Goal: Task Accomplishment & Management: Manage account settings

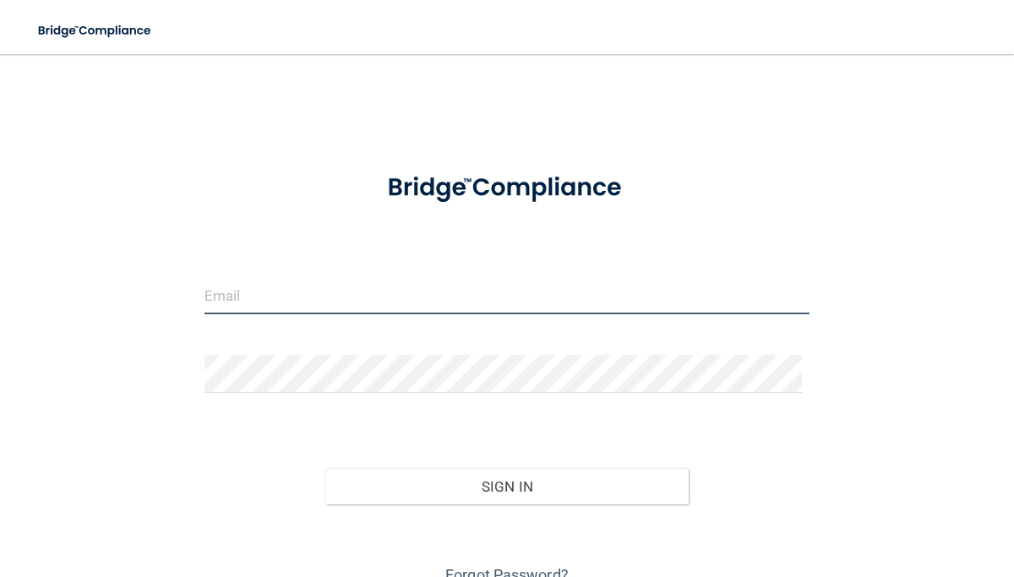
click at [234, 288] on input "email" at bounding box center [507, 295] width 606 height 38
type input "[PERSON_NAME][EMAIL_ADDRESS][DOMAIN_NAME]"
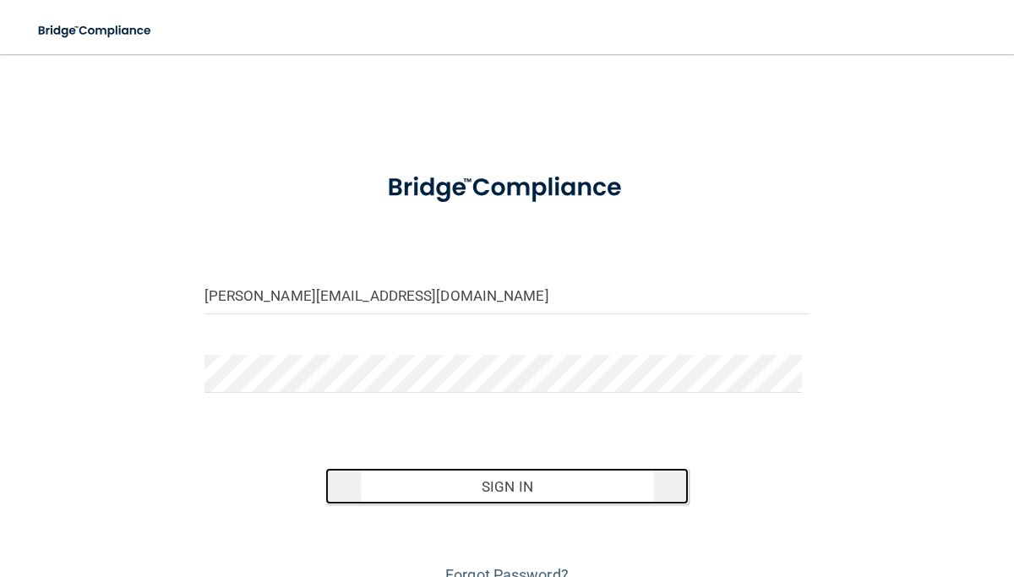
click at [482, 476] on button "Sign In" at bounding box center [506, 486] width 363 height 37
click at [509, 490] on button "Sign In" at bounding box center [506, 486] width 363 height 37
click at [498, 486] on button "Sign In" at bounding box center [506, 486] width 363 height 37
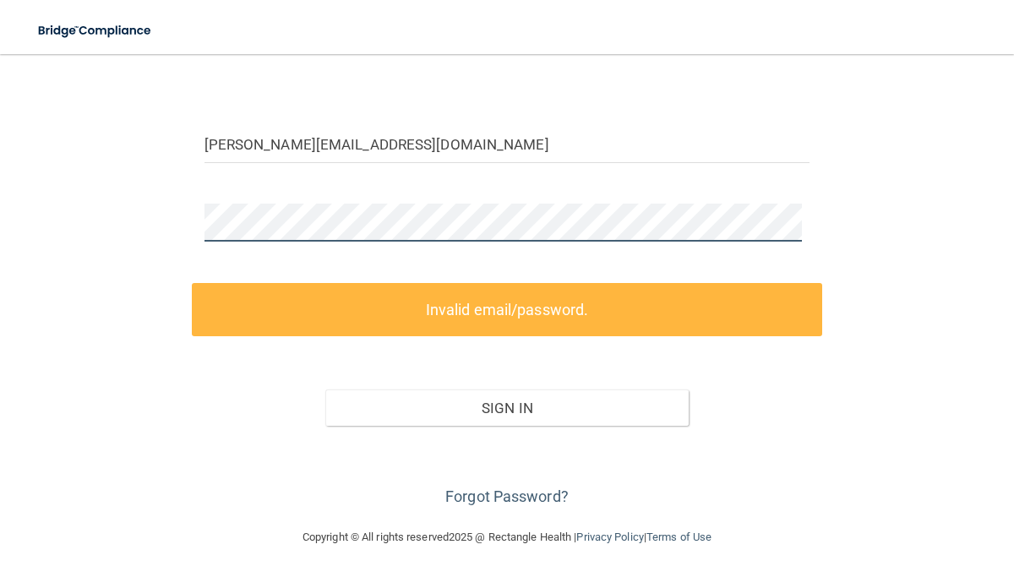
scroll to position [79, 0]
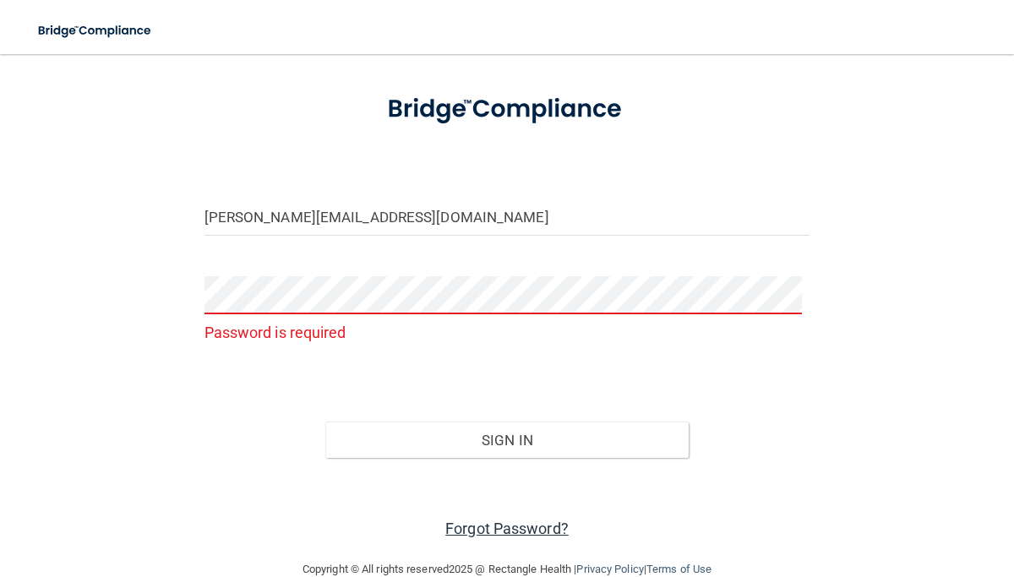
click at [519, 524] on link "Forgot Password?" at bounding box center [506, 529] width 123 height 18
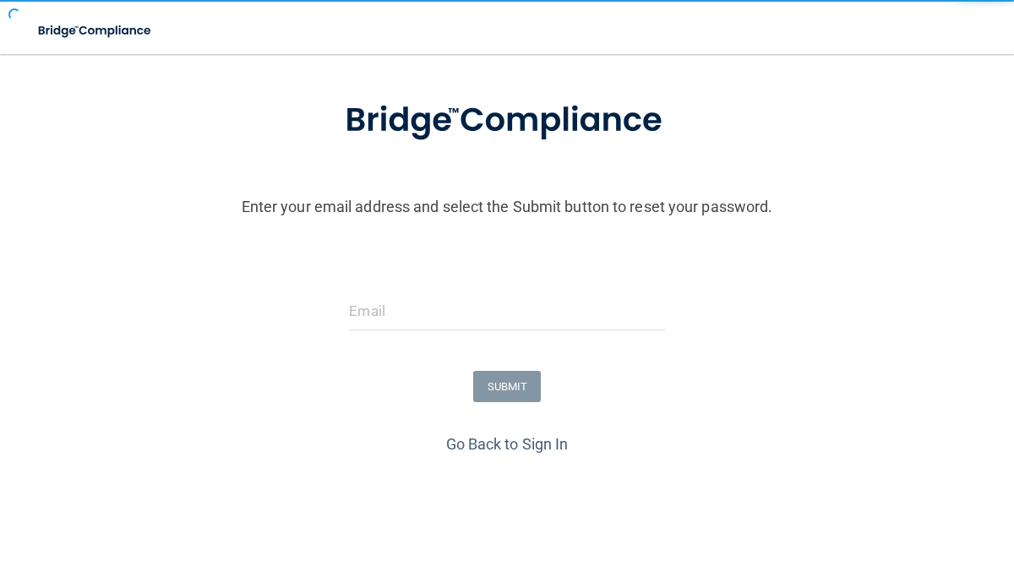
scroll to position [108, 0]
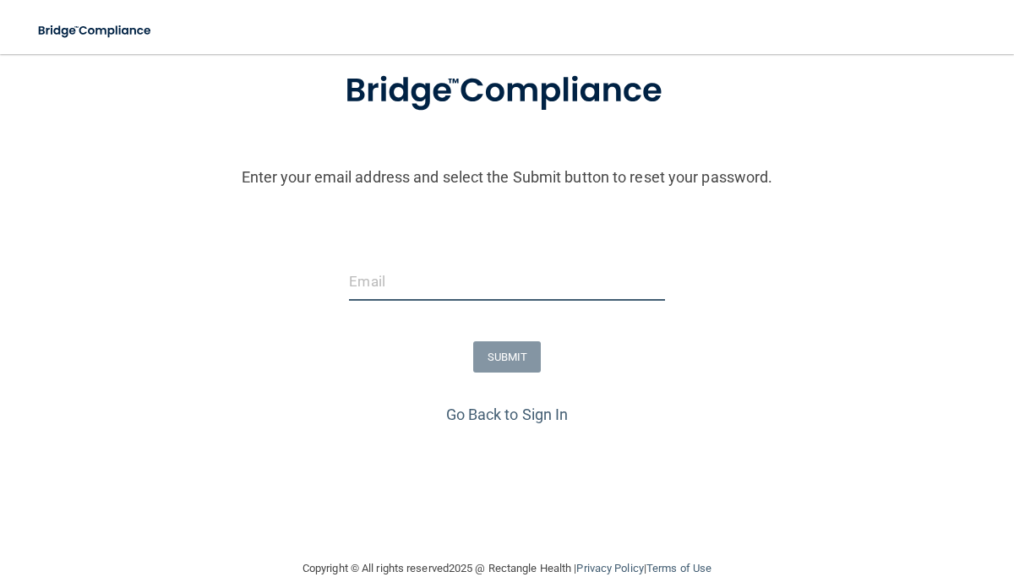
click at [376, 273] on input "email" at bounding box center [506, 282] width 315 height 38
type input "[PERSON_NAME][EMAIL_ADDRESS][DOMAIN_NAME]"
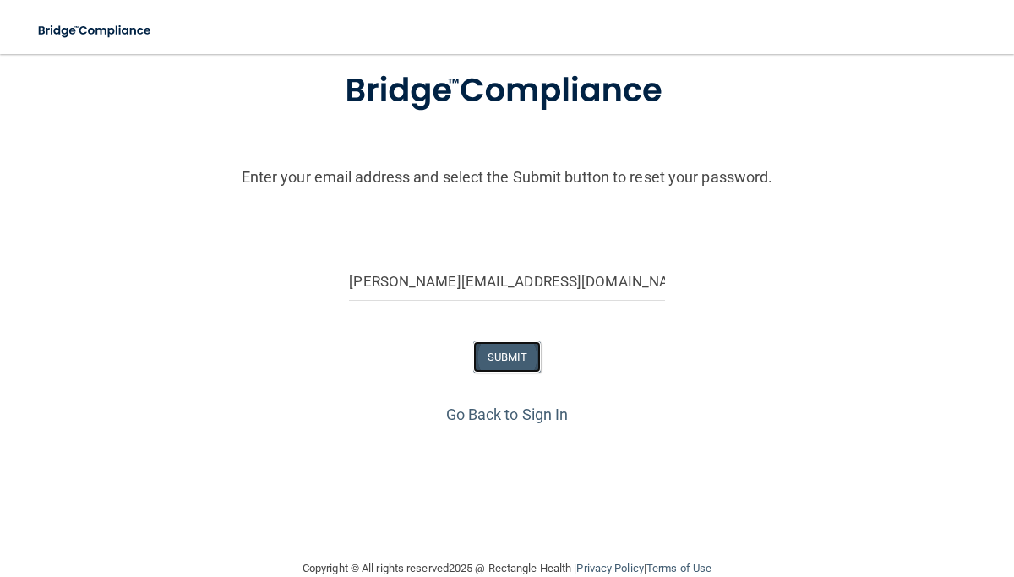
click at [511, 365] on button "SUBMIT" at bounding box center [507, 356] width 68 height 31
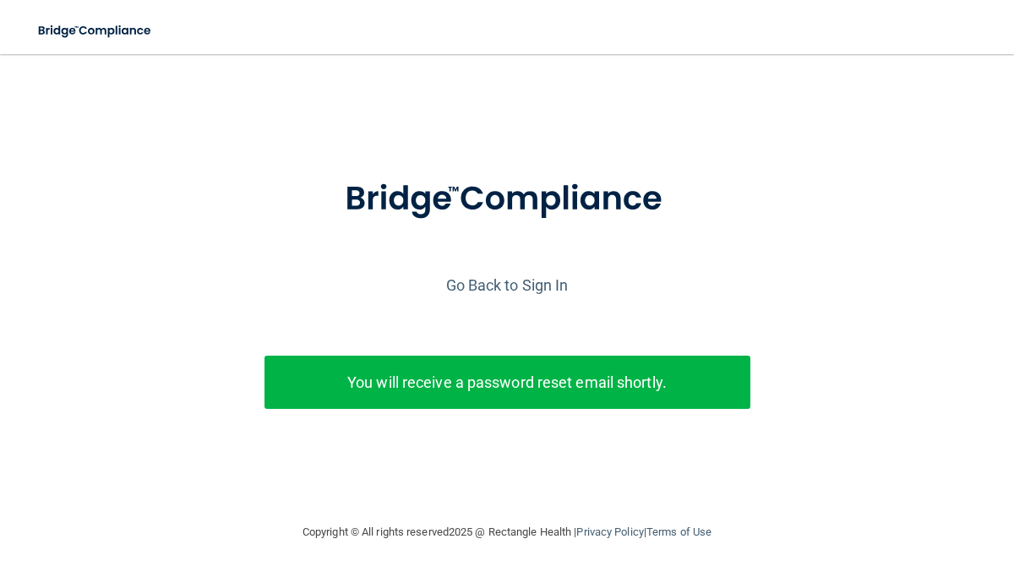
scroll to position [0, 0]
click at [520, 289] on link "Go Back to Sign In" at bounding box center [507, 285] width 122 height 18
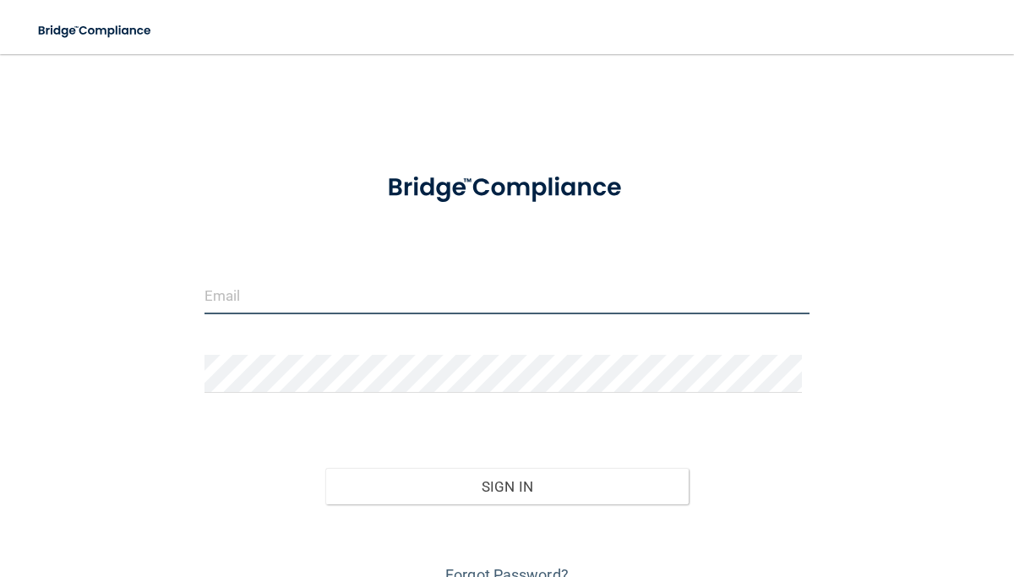
click at [337, 280] on input "email" at bounding box center [507, 295] width 606 height 38
type input "[PERSON_NAME][EMAIL_ADDRESS][DOMAIN_NAME]"
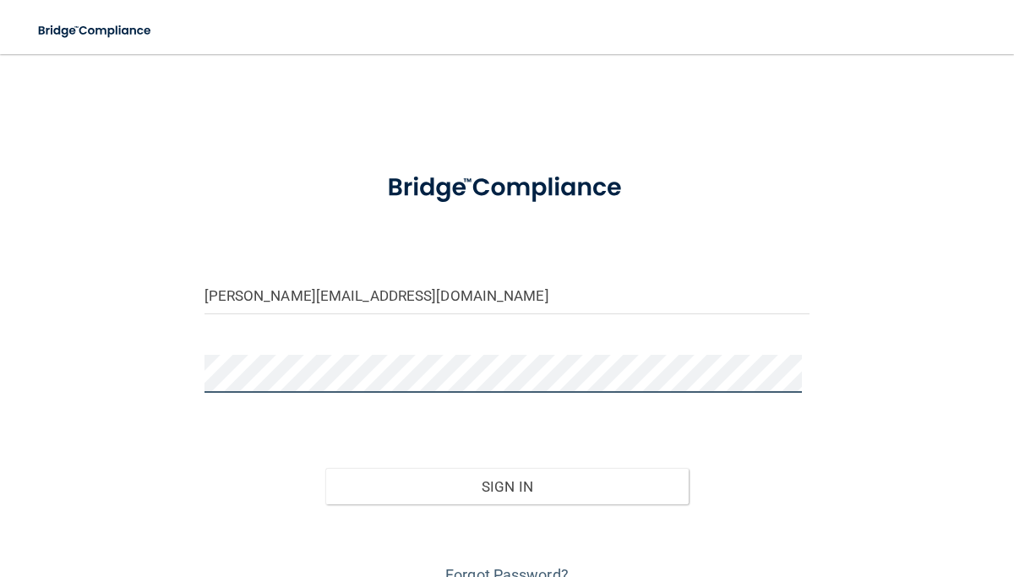
click at [325, 468] on button "Sign In" at bounding box center [506, 486] width 363 height 37
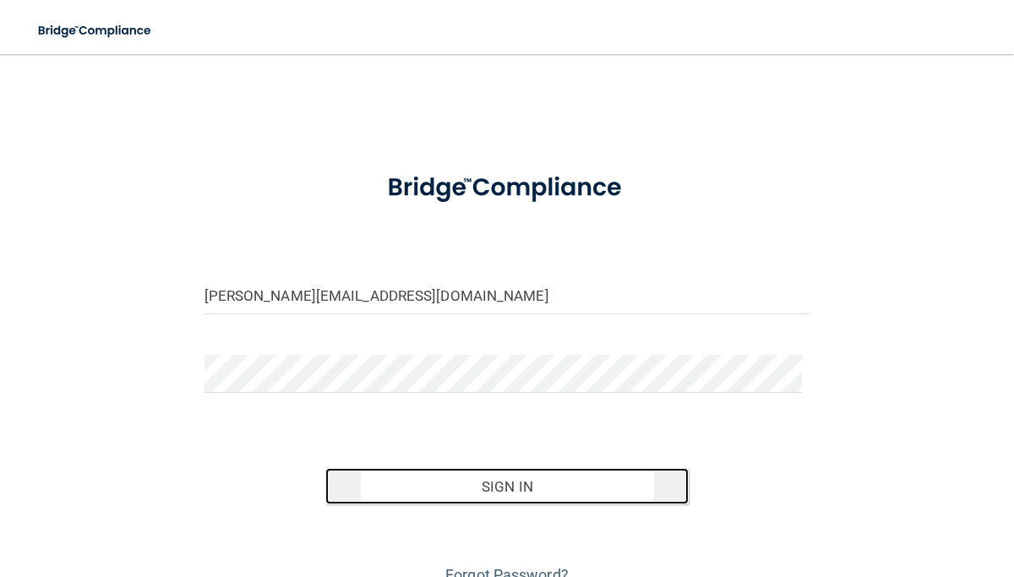
click at [497, 484] on button "Sign In" at bounding box center [506, 486] width 363 height 37
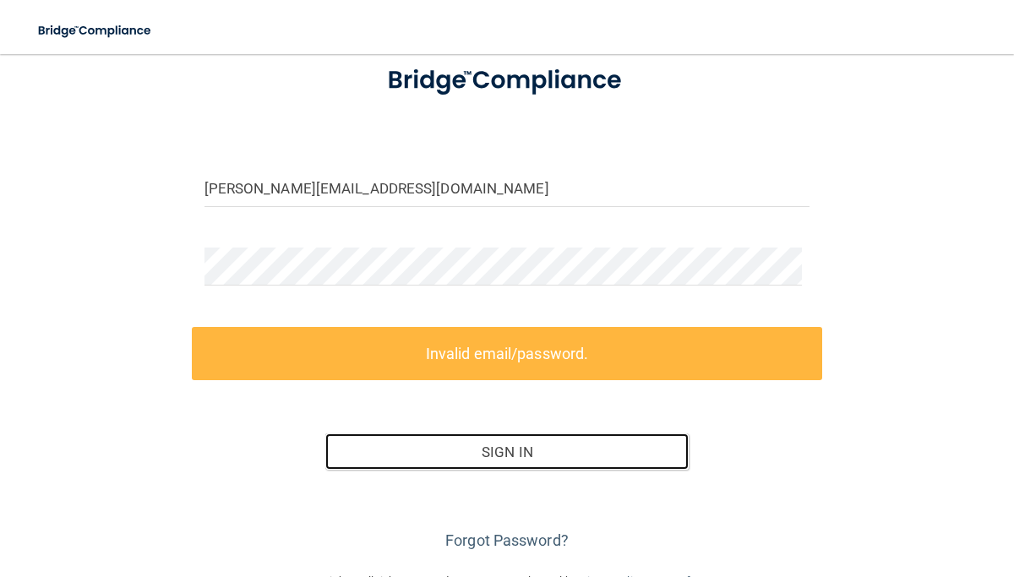
scroll to position [111, 0]
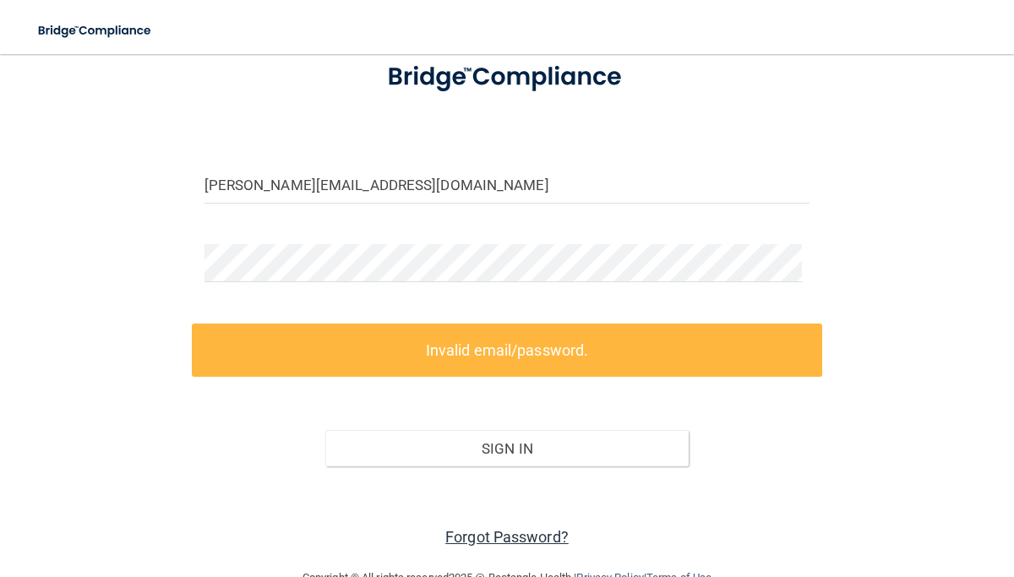
click at [539, 532] on link "Forgot Password?" at bounding box center [506, 537] width 123 height 18
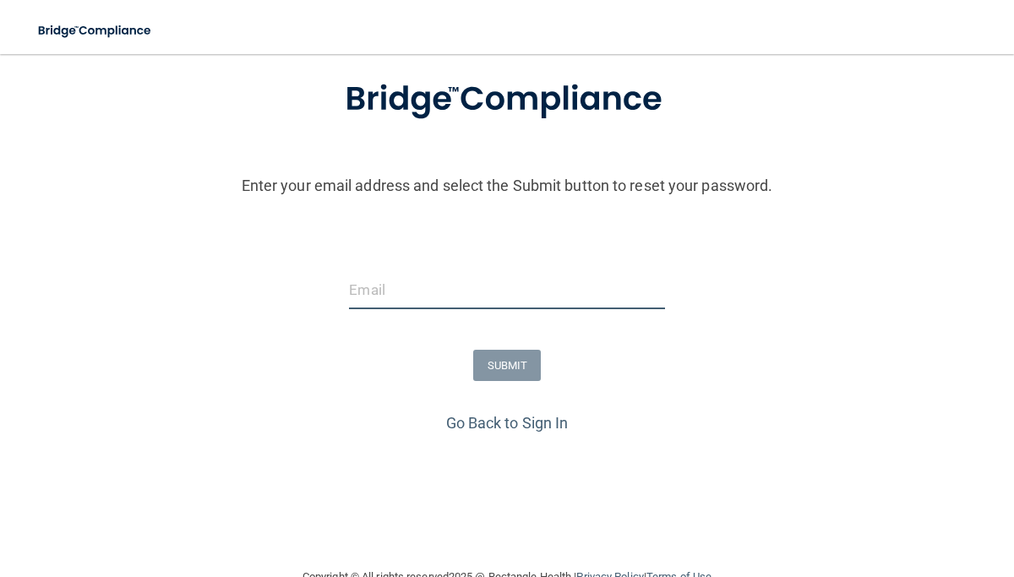
click at [386, 289] on input "email" at bounding box center [506, 290] width 315 height 38
type input "[PERSON_NAME][EMAIL_ADDRESS][DOMAIN_NAME]"
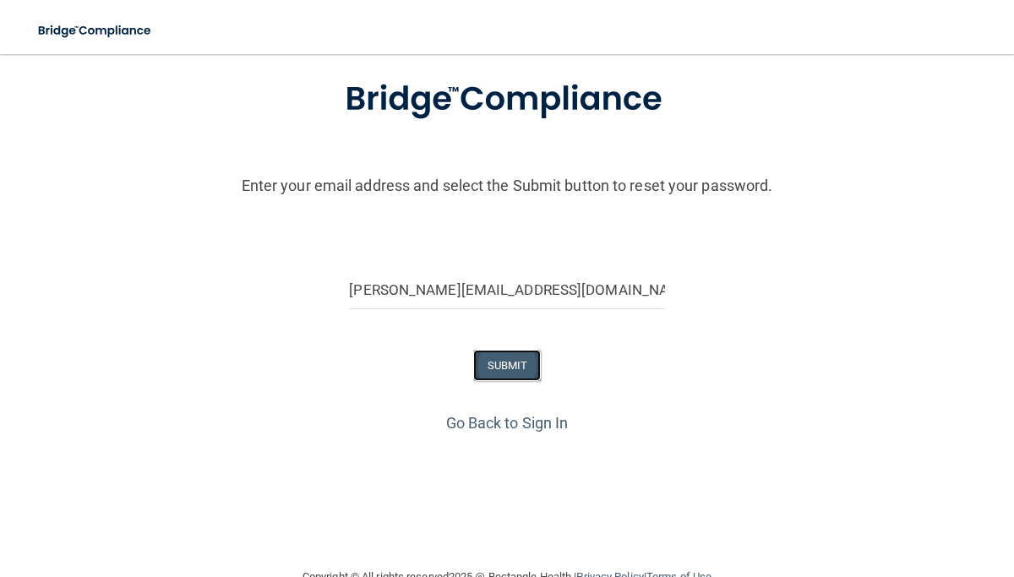
click at [509, 369] on button "SUBMIT" at bounding box center [507, 365] width 68 height 31
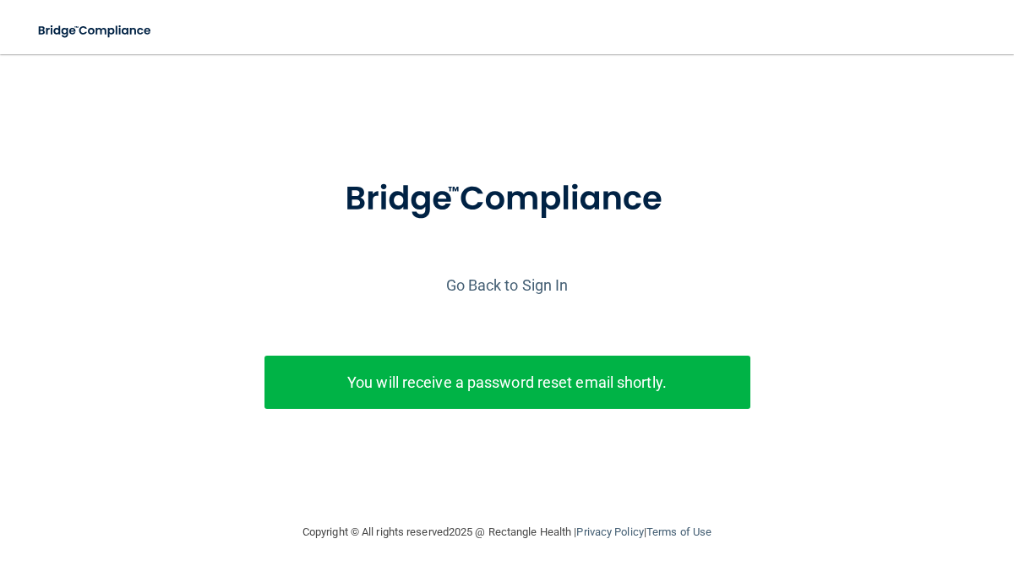
scroll to position [0, 0]
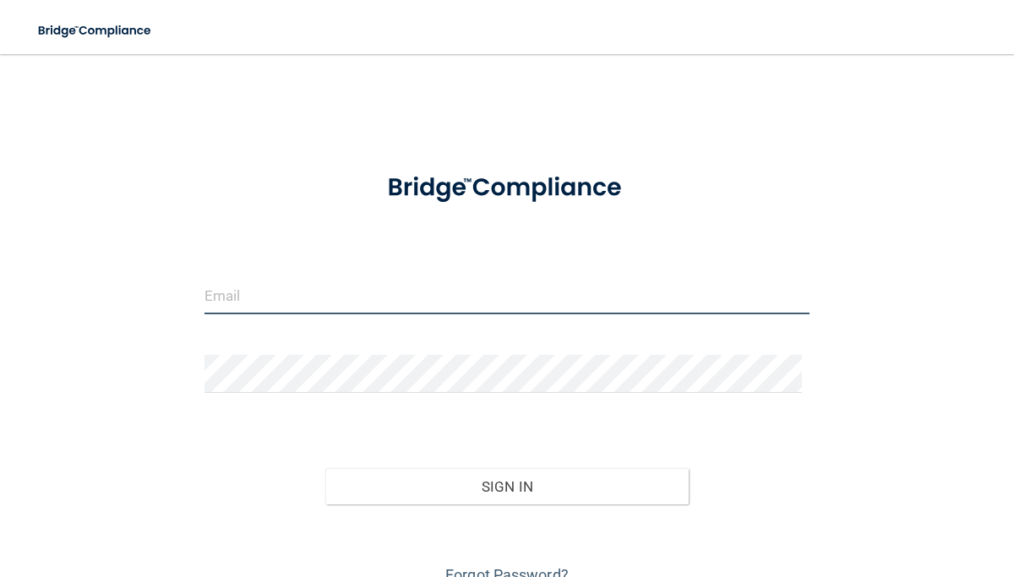
click at [247, 298] on input "email" at bounding box center [507, 295] width 606 height 38
type input "[PERSON_NAME][EMAIL_ADDRESS][DOMAIN_NAME]"
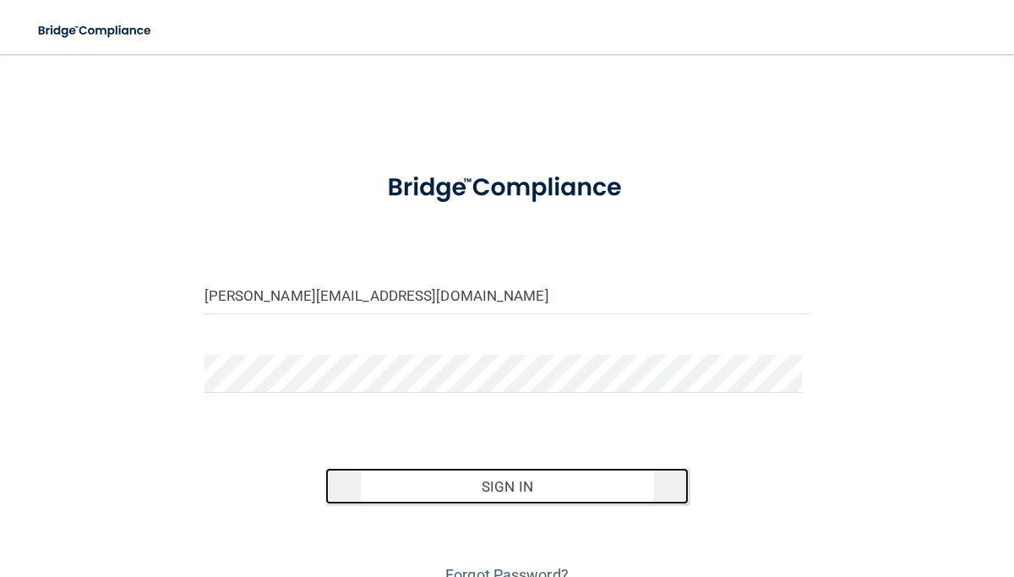
click at [481, 485] on button "Sign In" at bounding box center [506, 486] width 363 height 37
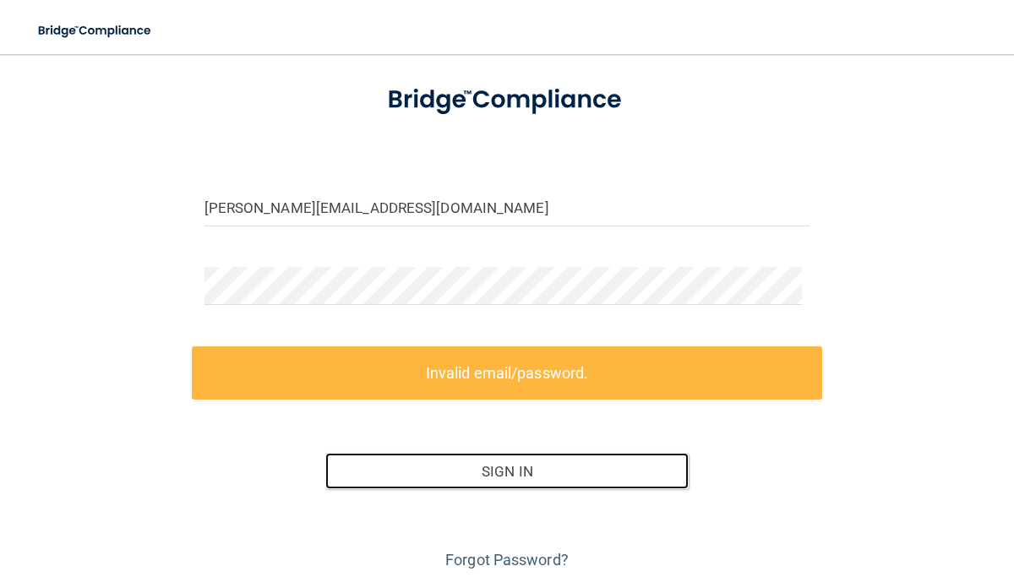
scroll to position [88, 0]
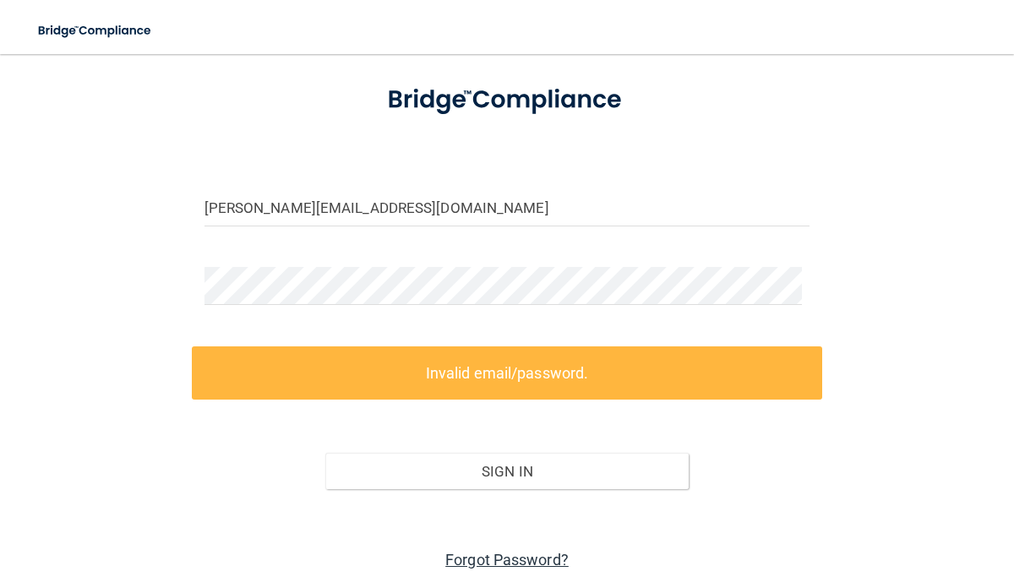
click at [495, 558] on link "Forgot Password?" at bounding box center [506, 560] width 123 height 18
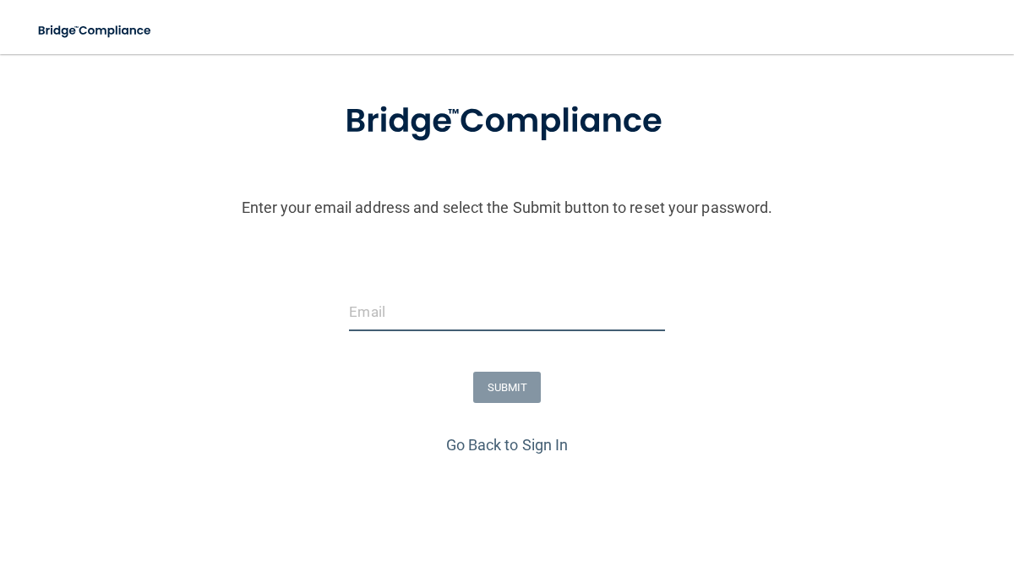
click at [388, 318] on input "email" at bounding box center [506, 312] width 315 height 38
type input "[PERSON_NAME][EMAIL_ADDRESS][DOMAIN_NAME]"
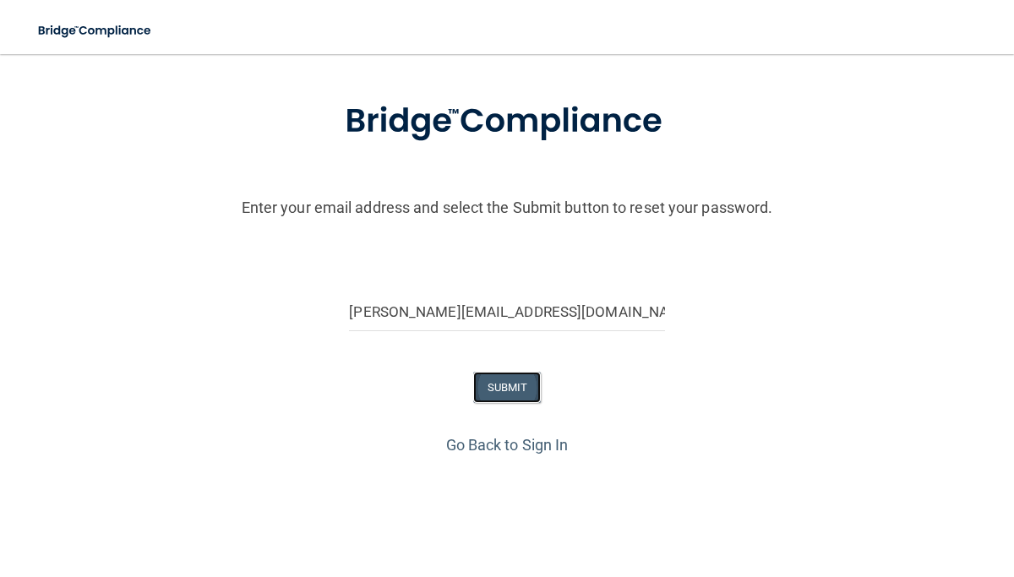
click at [496, 384] on button "SUBMIT" at bounding box center [507, 387] width 68 height 31
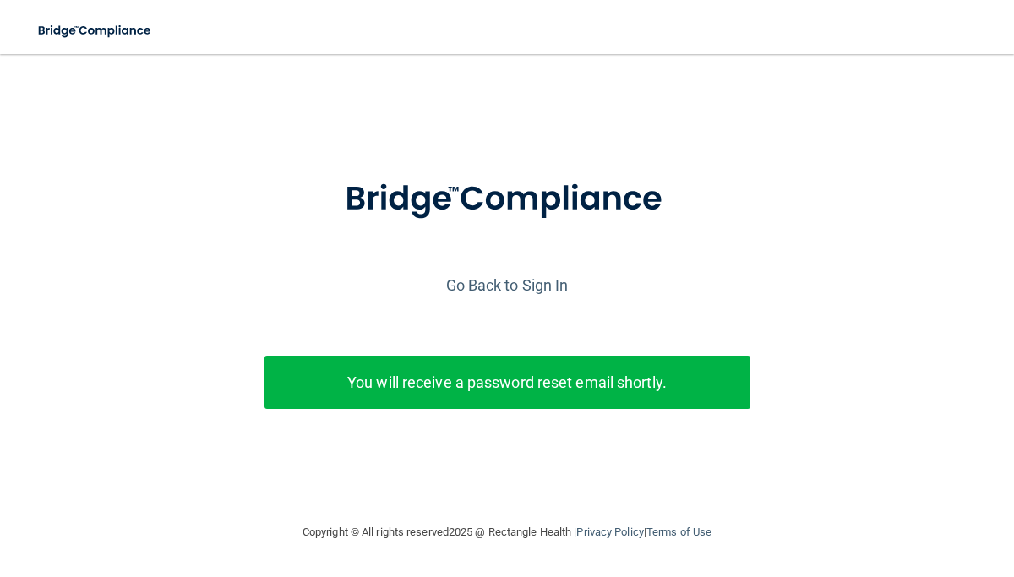
scroll to position [0, 0]
click at [503, 387] on p "You will receive a password reset email shortly." at bounding box center [507, 382] width 460 height 28
click at [725, 382] on p "You will receive a password reset email shortly." at bounding box center [507, 382] width 460 height 28
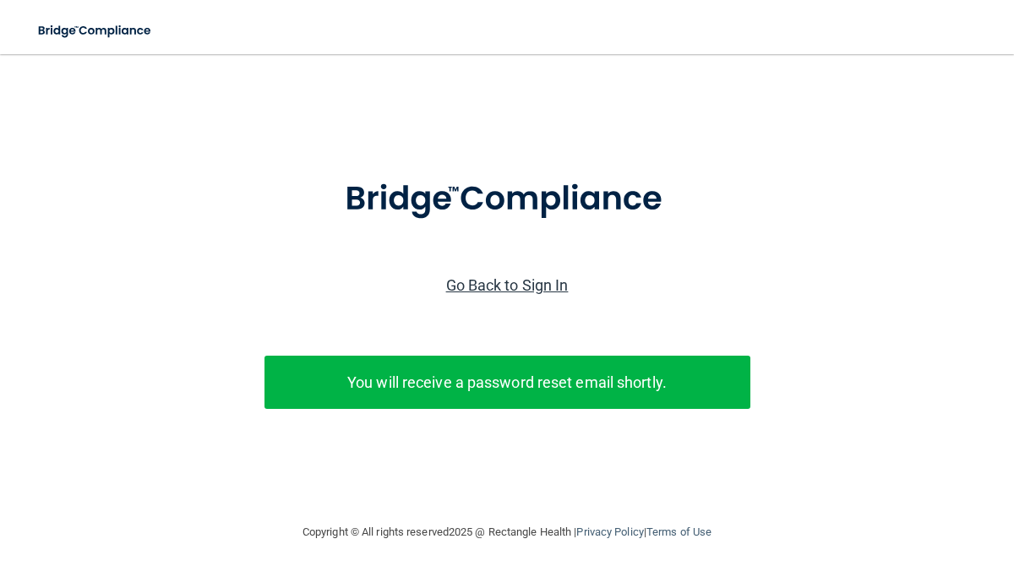
click at [504, 282] on link "Go Back to Sign In" at bounding box center [507, 285] width 122 height 18
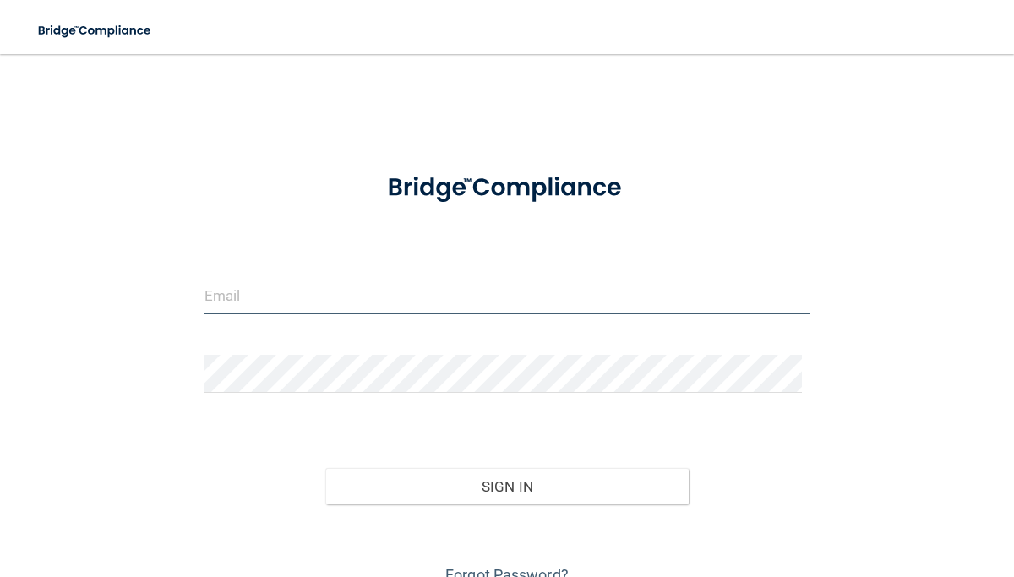
click at [329, 288] on input "email" at bounding box center [507, 295] width 606 height 38
type input "[PERSON_NAME][EMAIL_ADDRESS][DOMAIN_NAME]"
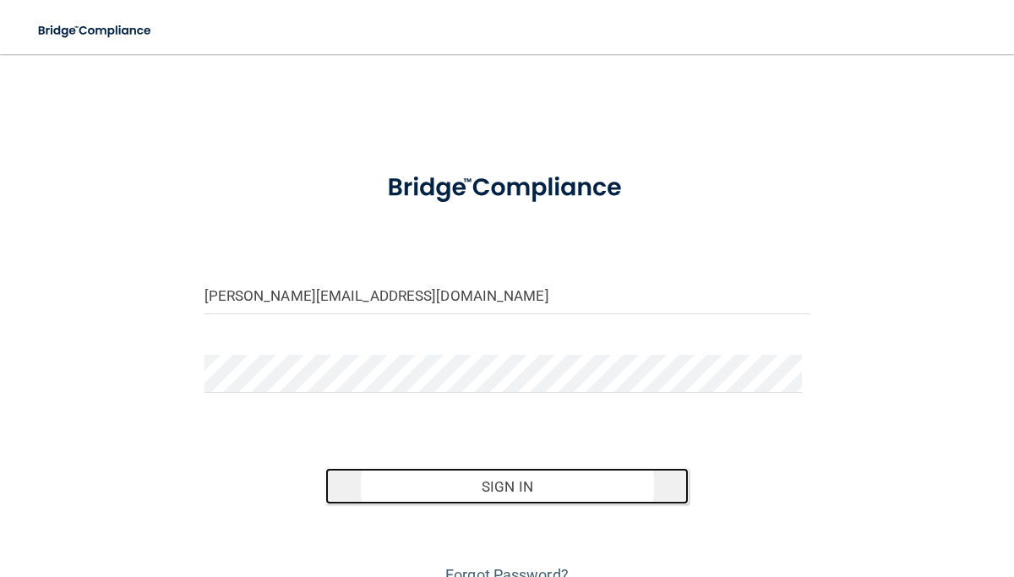
click at [456, 487] on button "Sign In" at bounding box center [506, 486] width 363 height 37
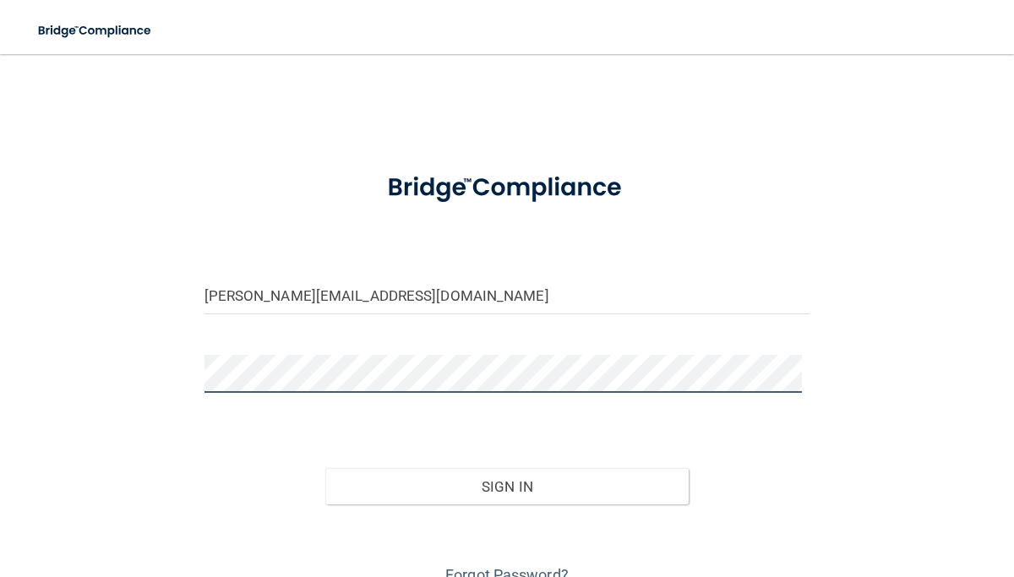
click at [325, 468] on button "Sign In" at bounding box center [506, 486] width 363 height 37
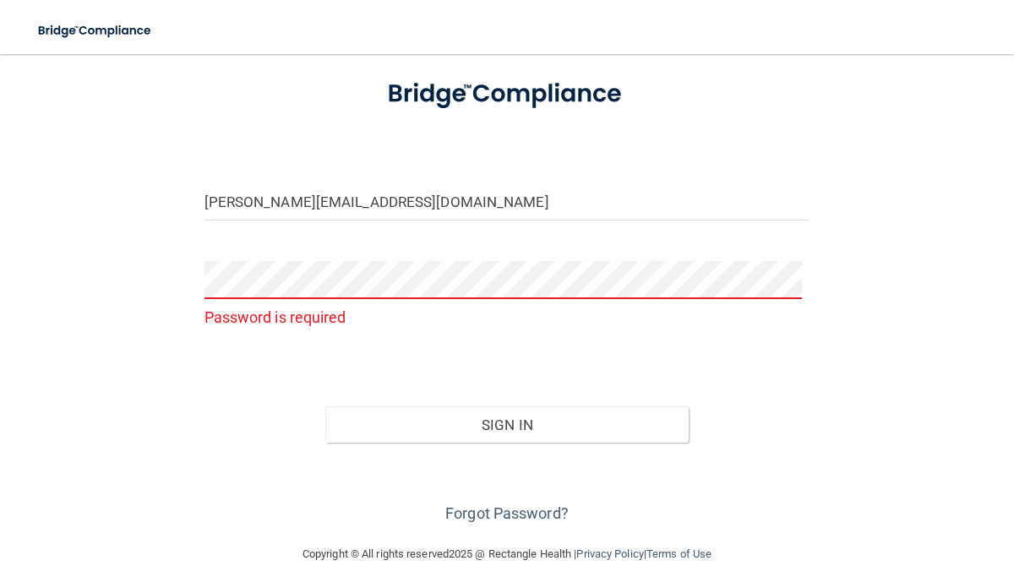
scroll to position [111, 0]
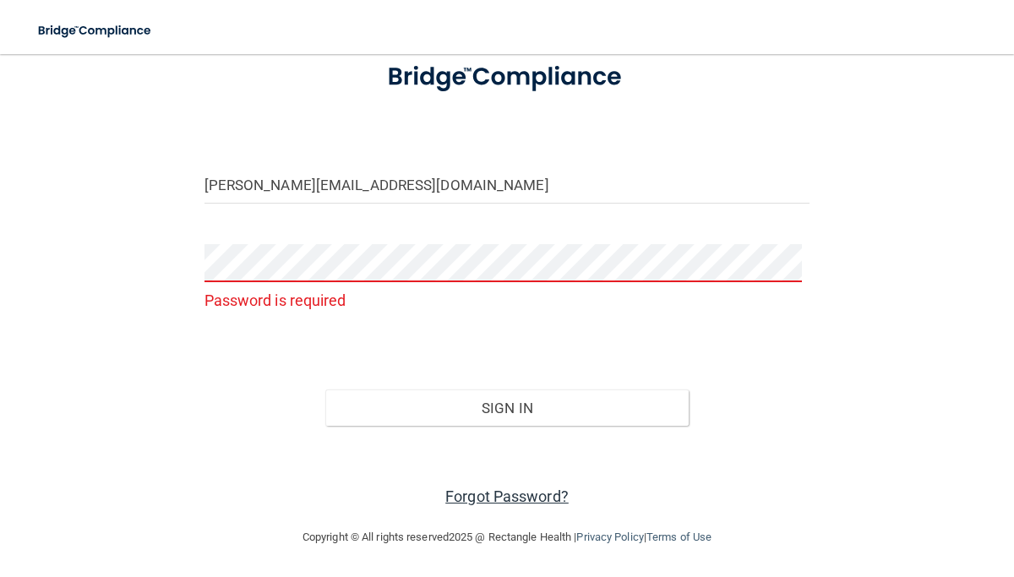
click at [464, 500] on link "Forgot Password?" at bounding box center [506, 496] width 123 height 18
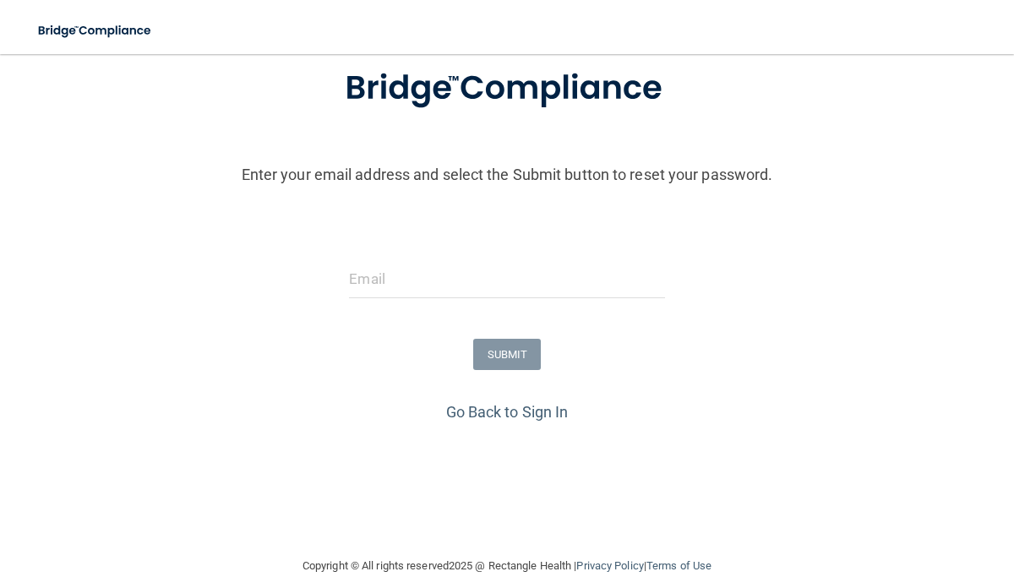
scroll to position [140, 0]
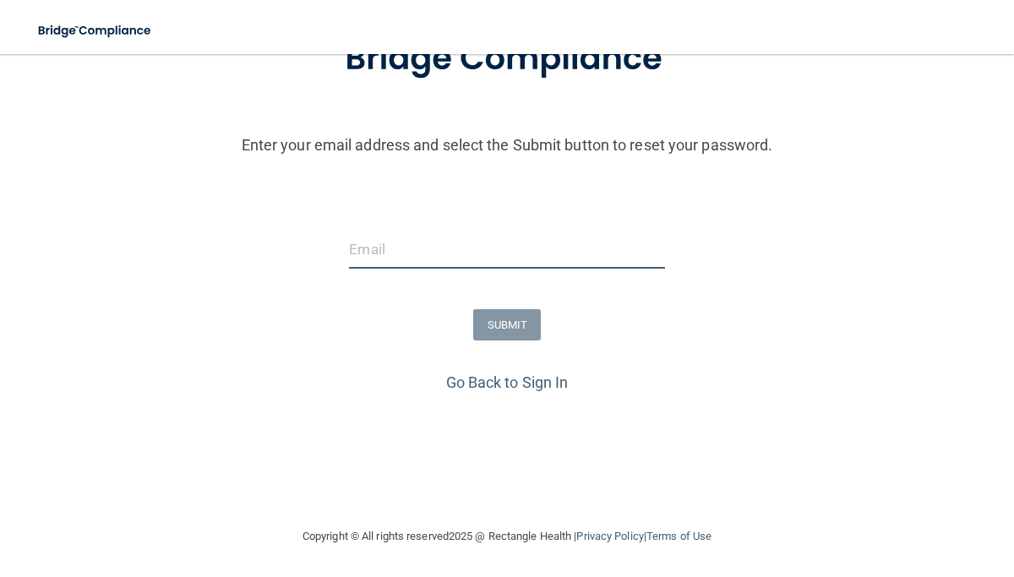
click at [373, 243] on input "email" at bounding box center [506, 250] width 315 height 38
type input "[PERSON_NAME][EMAIL_ADDRESS][DOMAIN_NAME]"
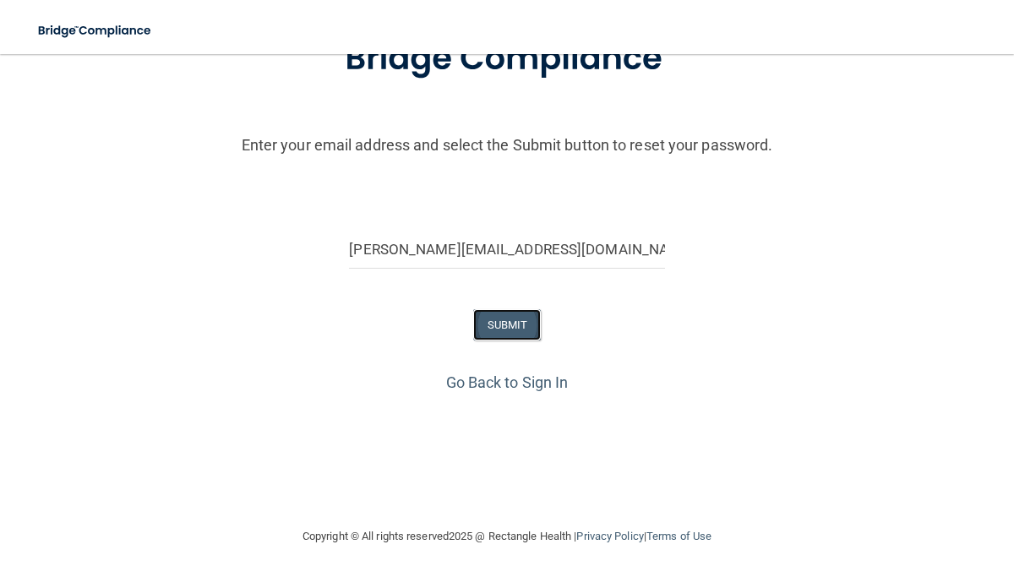
click at [502, 327] on button "SUBMIT" at bounding box center [507, 324] width 68 height 31
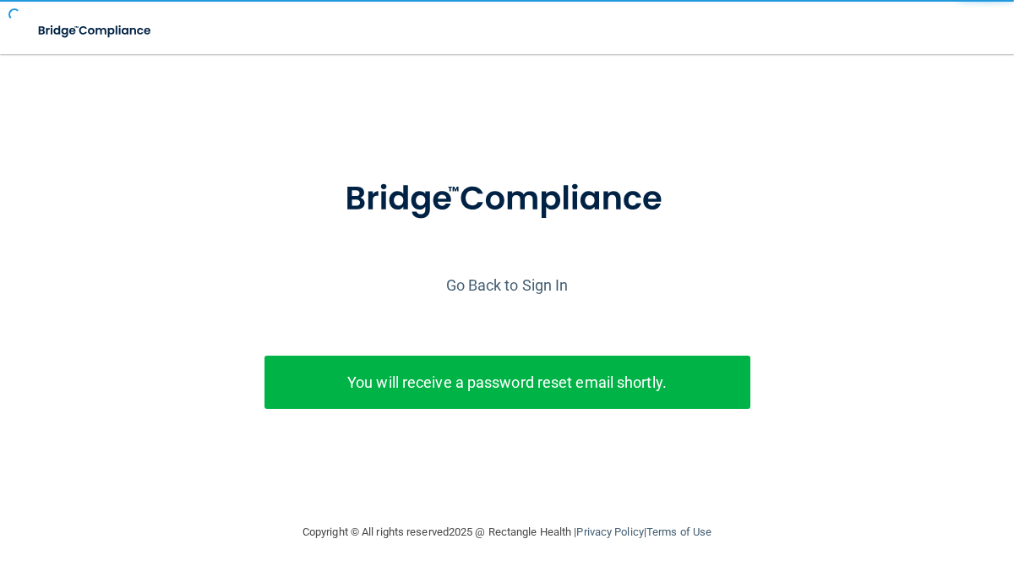
scroll to position [0, 0]
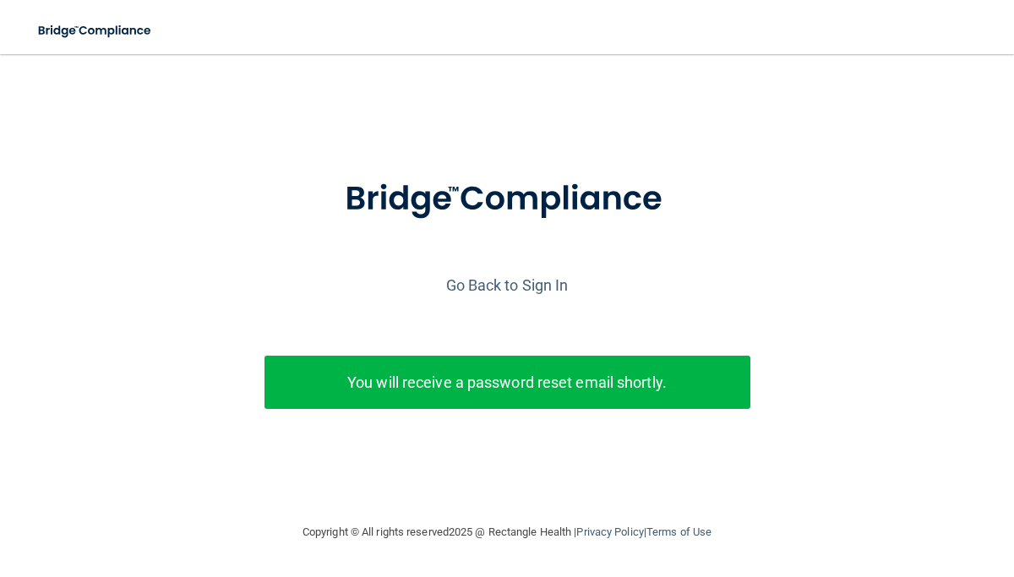
click at [520, 395] on p "You will receive a password reset email shortly." at bounding box center [507, 382] width 460 height 28
